Goal: Information Seeking & Learning: Learn about a topic

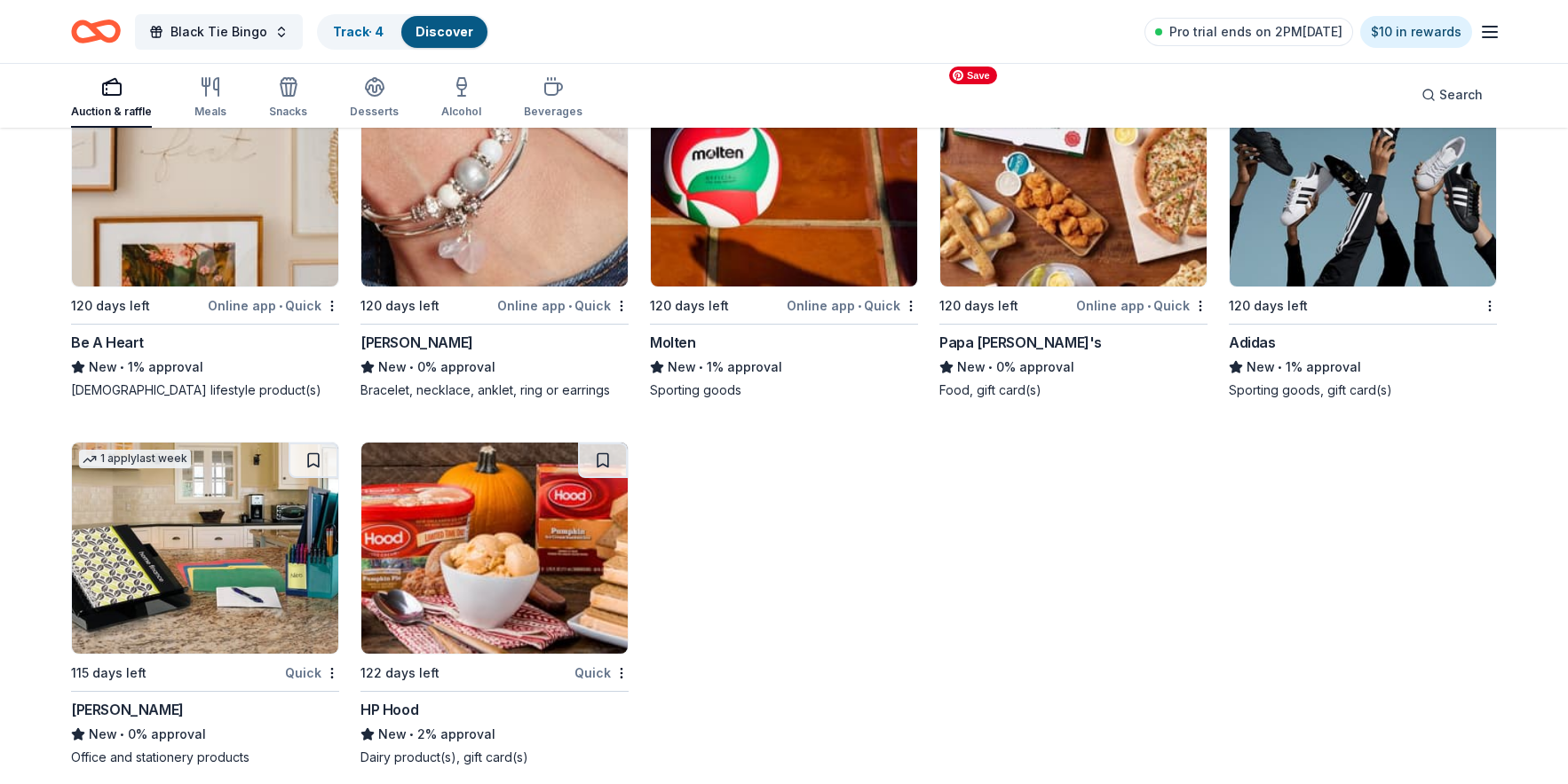
scroll to position [23698, 0]
click at [345, 31] on link "Track · 4" at bounding box center [358, 31] width 51 height 15
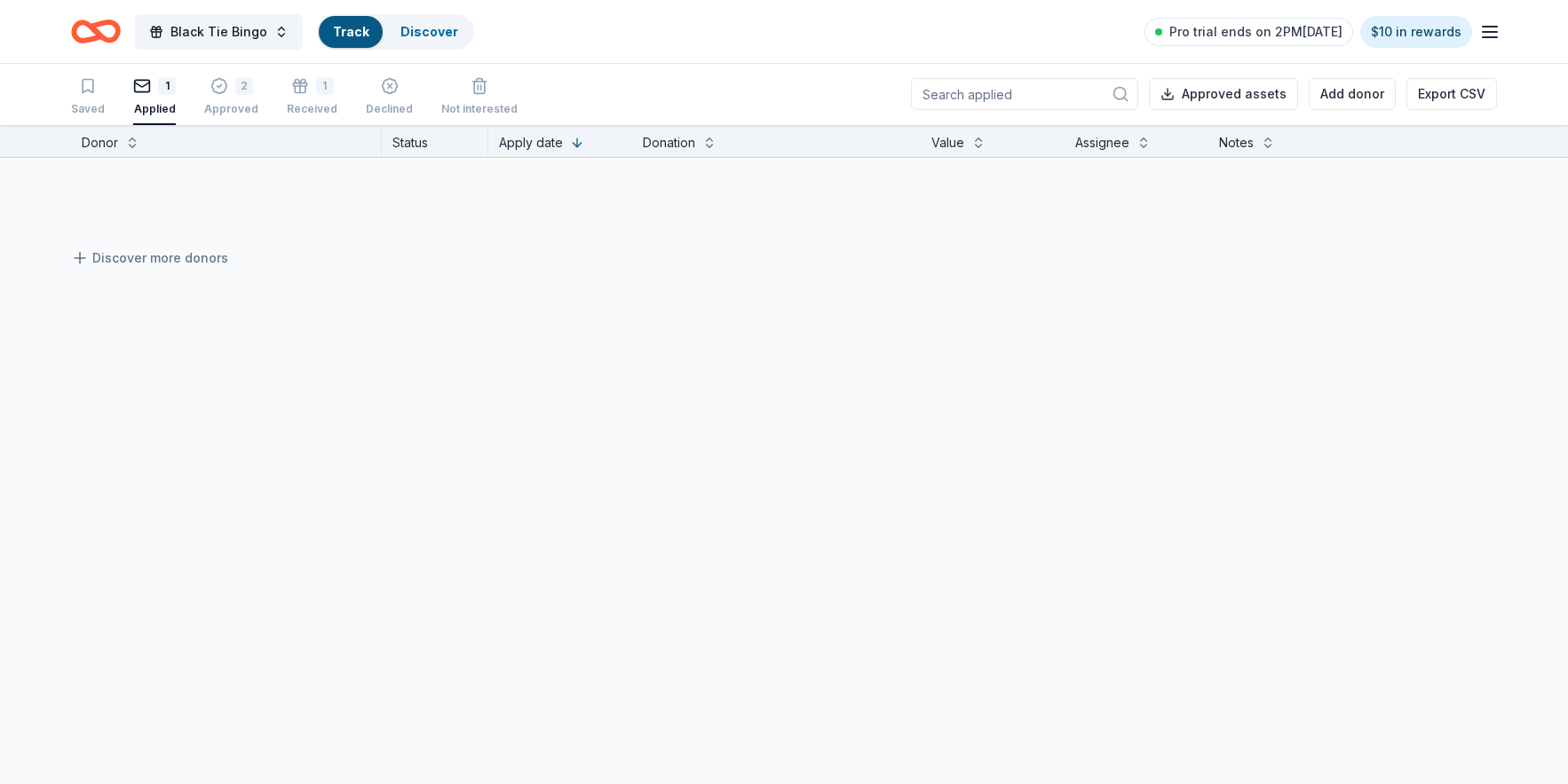
scroll to position [1, 0]
click at [227, 81] on div "2" at bounding box center [231, 86] width 54 height 18
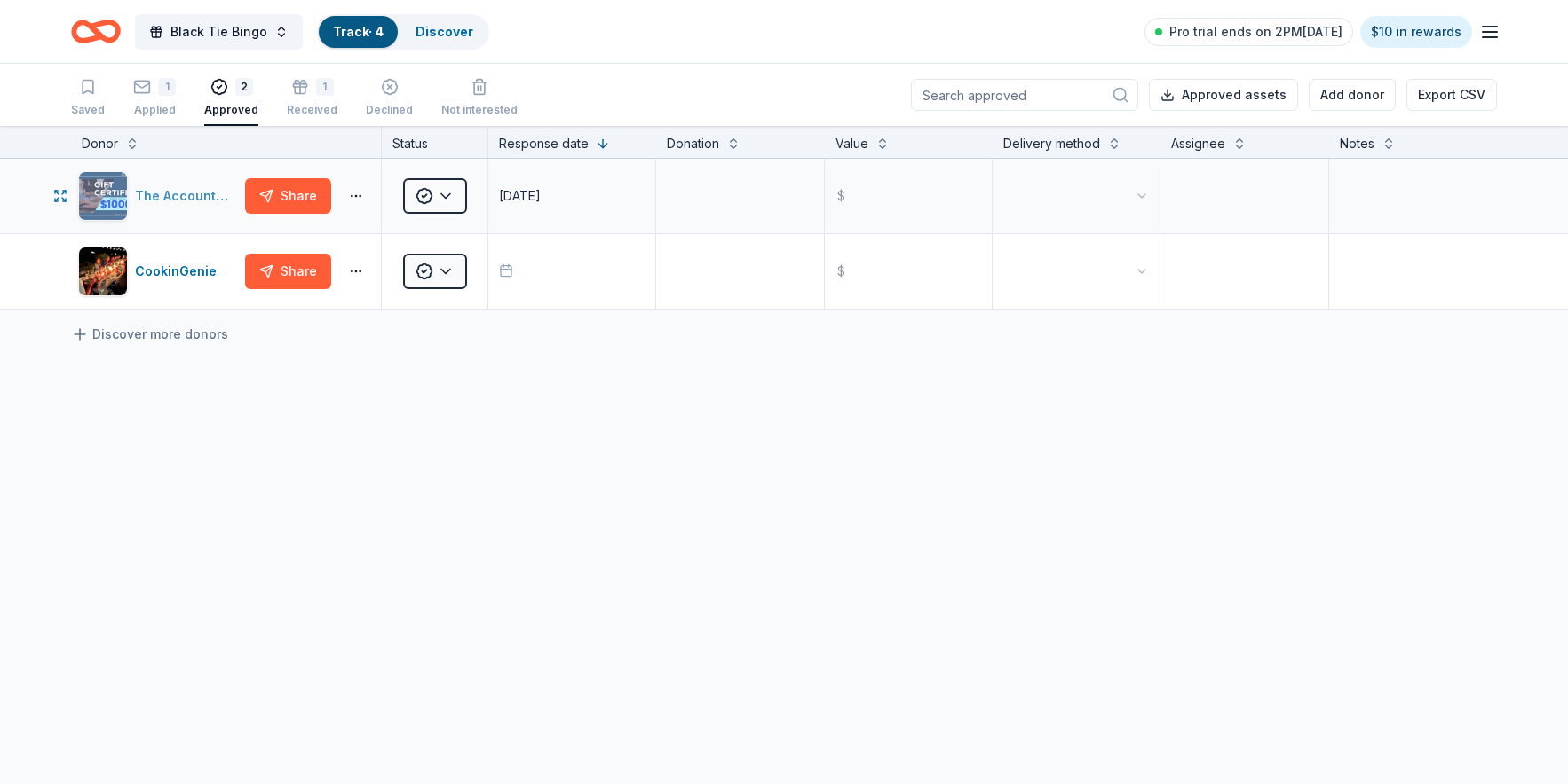
click at [155, 192] on div "The Accounting Doctor" at bounding box center [187, 196] width 103 height 21
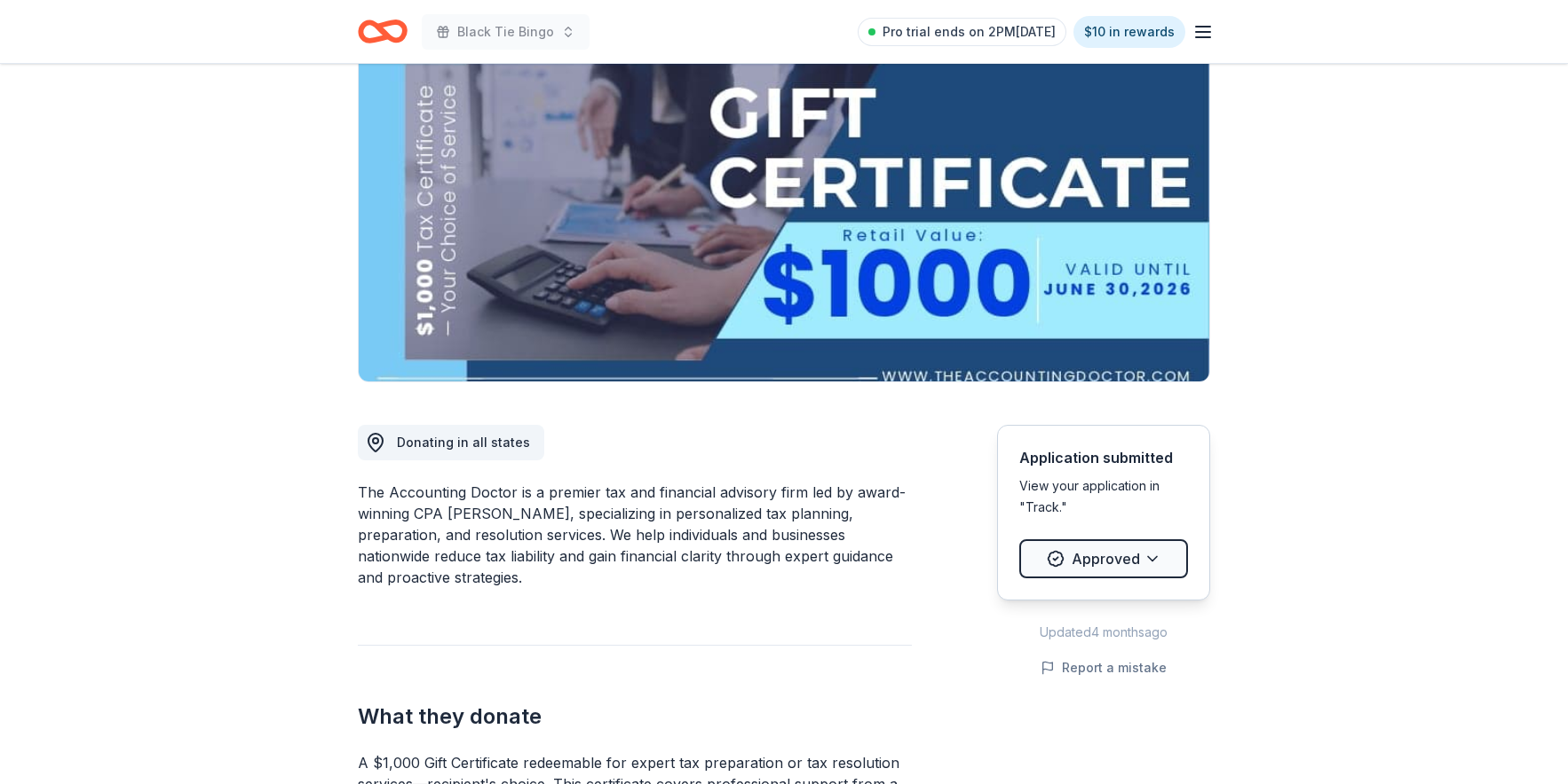
scroll to position [300, 0]
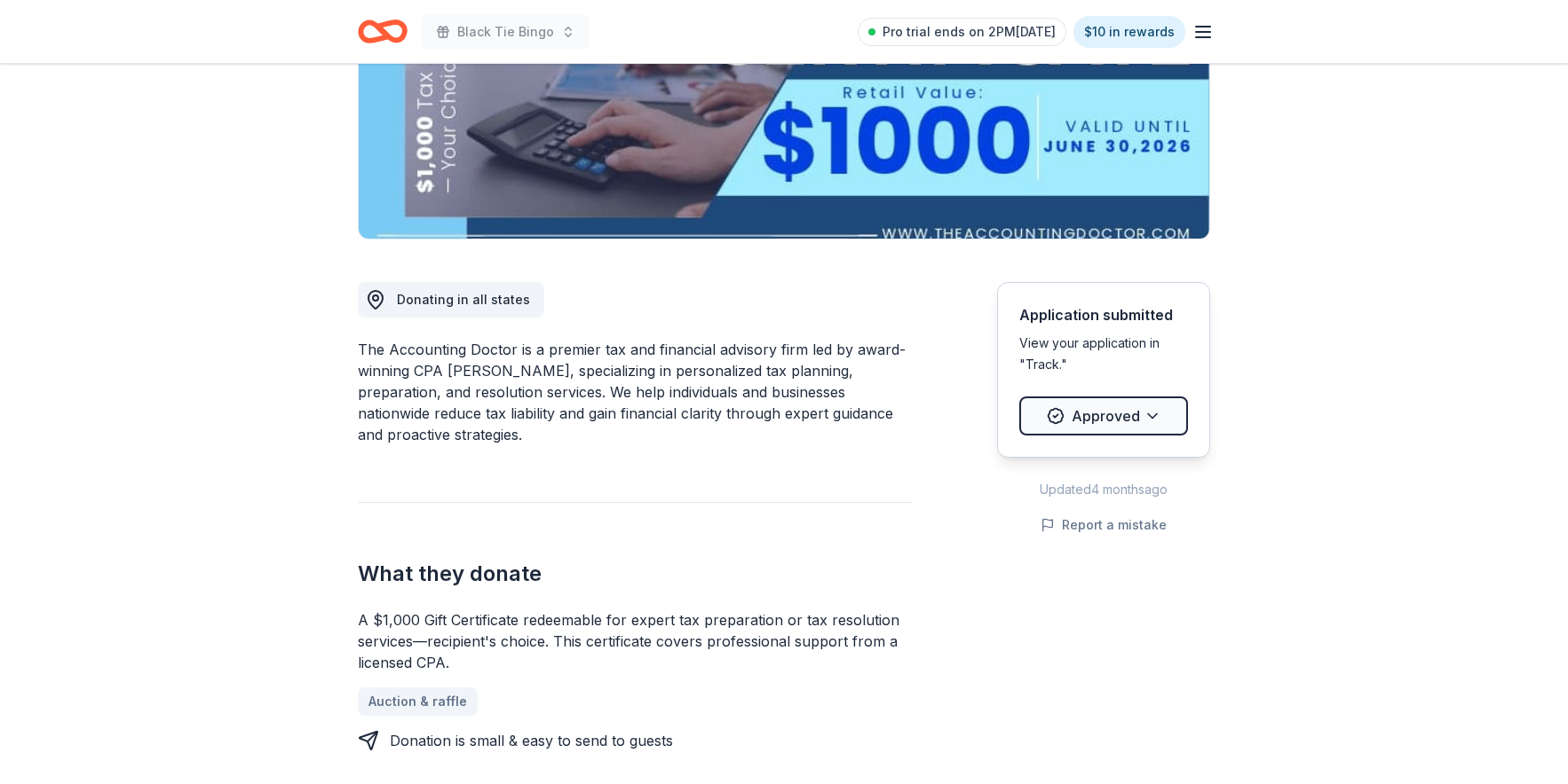
drag, startPoint x: 451, startPoint y: 667, endPoint x: 344, endPoint y: 618, distance: 117.7
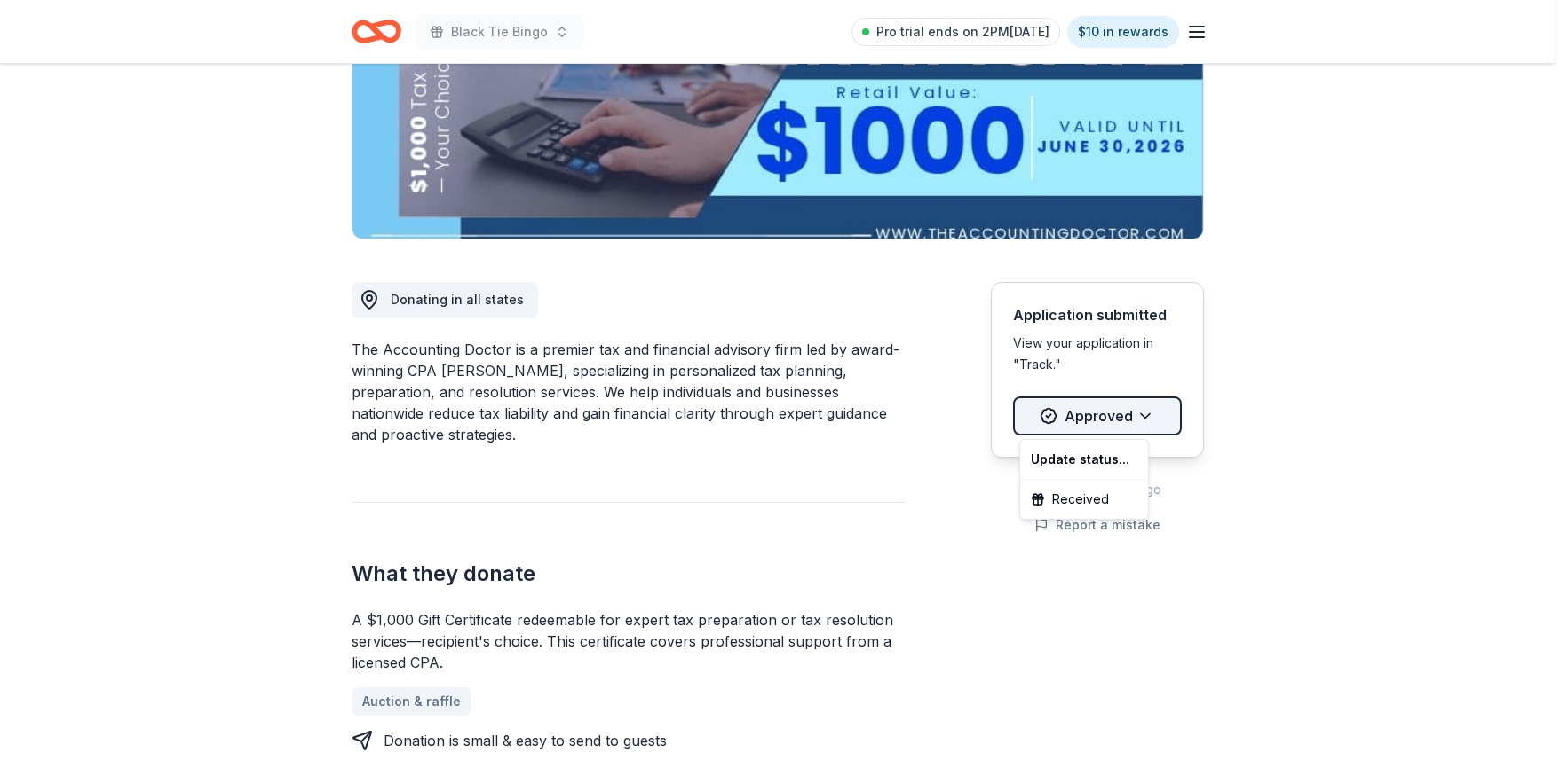
click at [1089, 416] on html "Black Tie Bingo Pro trial ends on 2PM, 10/18 $10 in rewards Due in 143 days Sha…" at bounding box center [784, 91] width 1568 height 784
click at [1070, 412] on html "Black Tie Bingo Pro trial ends on 2PM, 10/18 $10 in rewards Due in 143 days Sha…" at bounding box center [790, 91] width 1581 height 784
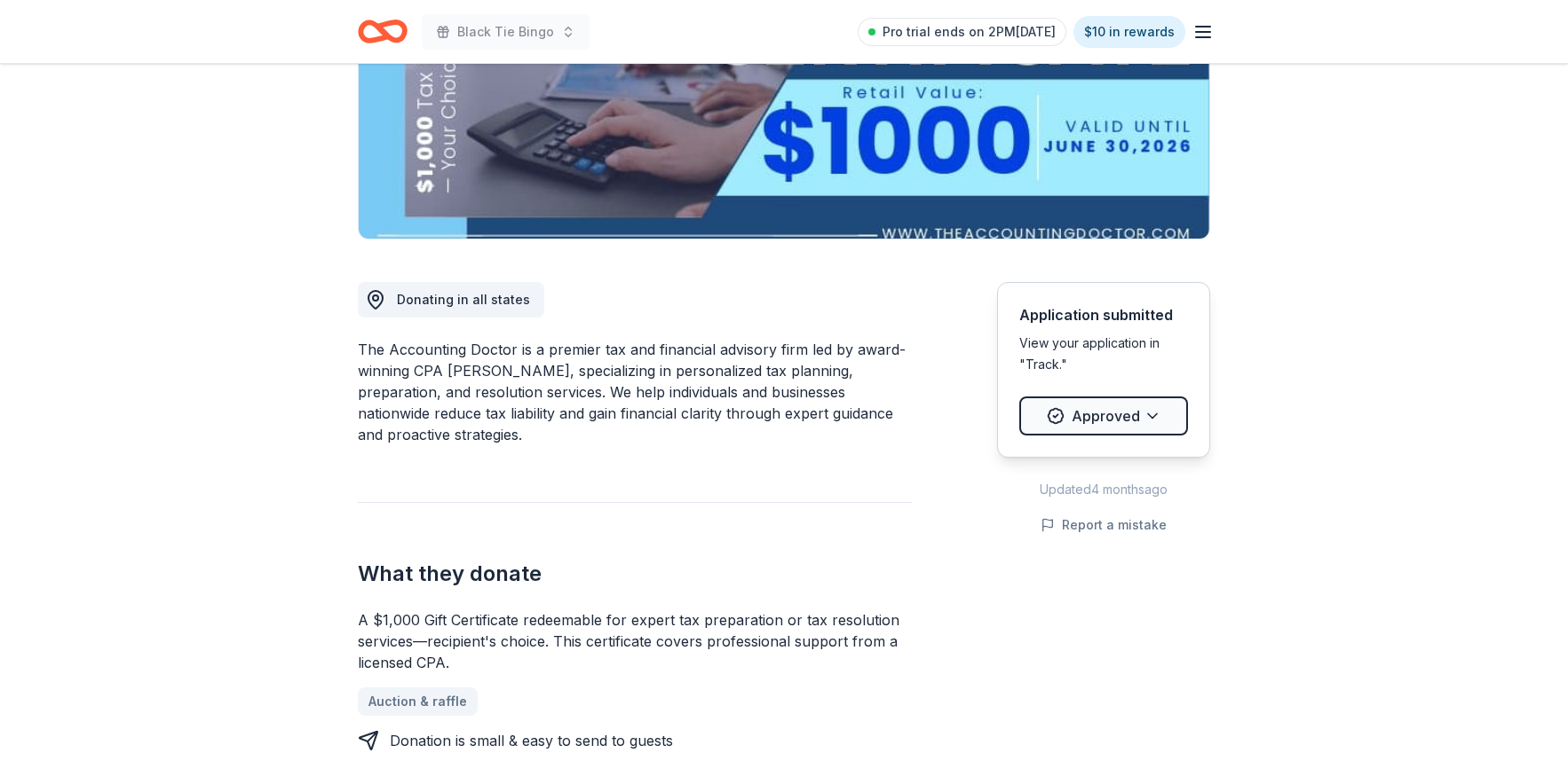
click at [496, 637] on div "A $1,000 Gift Certificate redeemable for expert tax preparation or tax resoluti…" at bounding box center [634, 641] width 554 height 64
